Goal: Navigation & Orientation: Go to known website

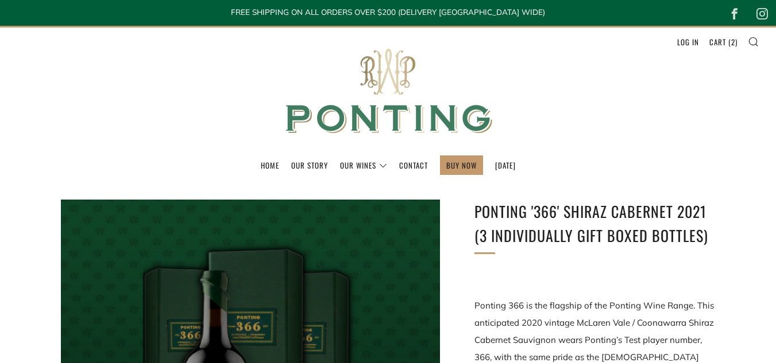
click at [401, 79] on img at bounding box center [388, 92] width 230 height 128
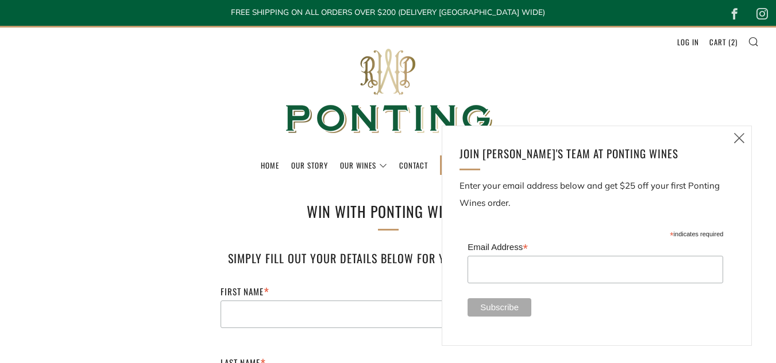
click at [739, 133] on icon at bounding box center [739, 138] width 14 height 14
